Goal: Register for event/course

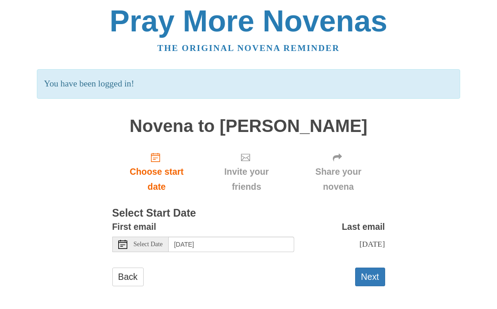
scroll to position [3, 0]
click at [375, 279] on button "Next" at bounding box center [370, 276] width 30 height 19
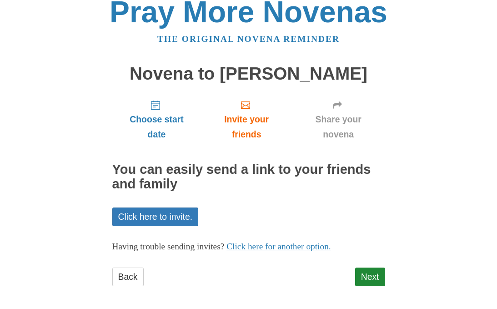
scroll to position [11, 0]
click at [374, 278] on link "Next" at bounding box center [370, 277] width 30 height 19
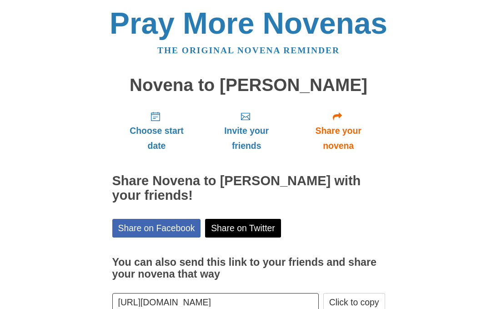
scroll to position [11, 0]
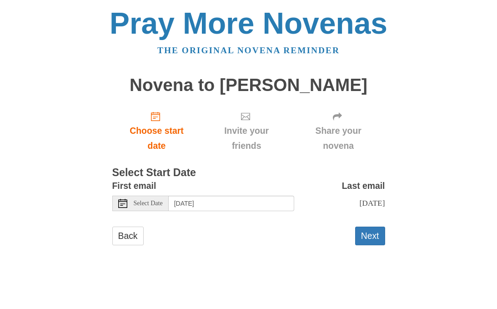
click at [125, 246] on div "Back" at bounding box center [127, 240] width 31 height 27
click at [129, 233] on link "Back" at bounding box center [127, 236] width 31 height 19
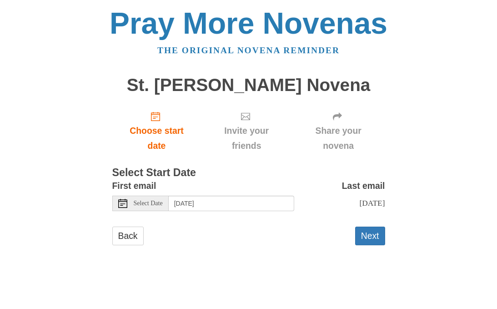
click at [377, 237] on button "Next" at bounding box center [370, 236] width 30 height 19
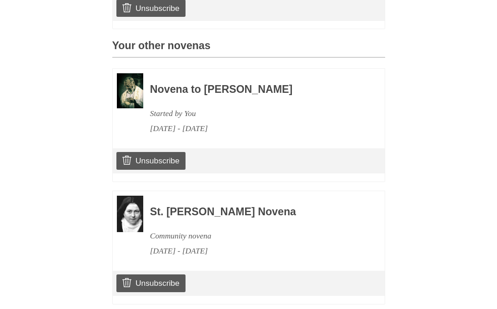
scroll to position [367, 0]
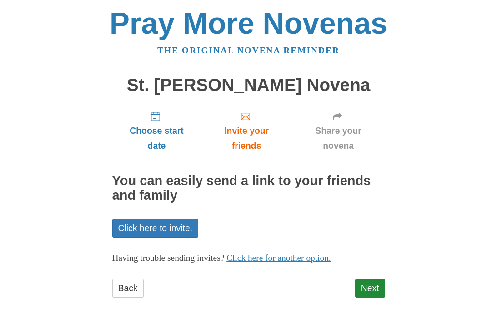
click at [371, 285] on link "Next" at bounding box center [370, 288] width 30 height 19
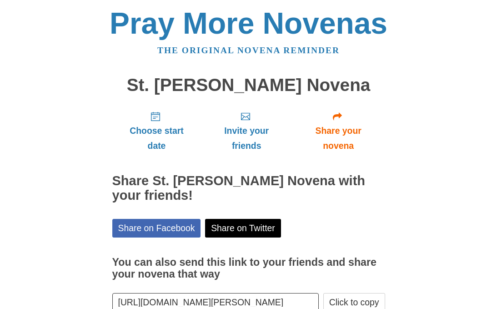
scroll to position [11, 0]
